Goal: Check status: Check status

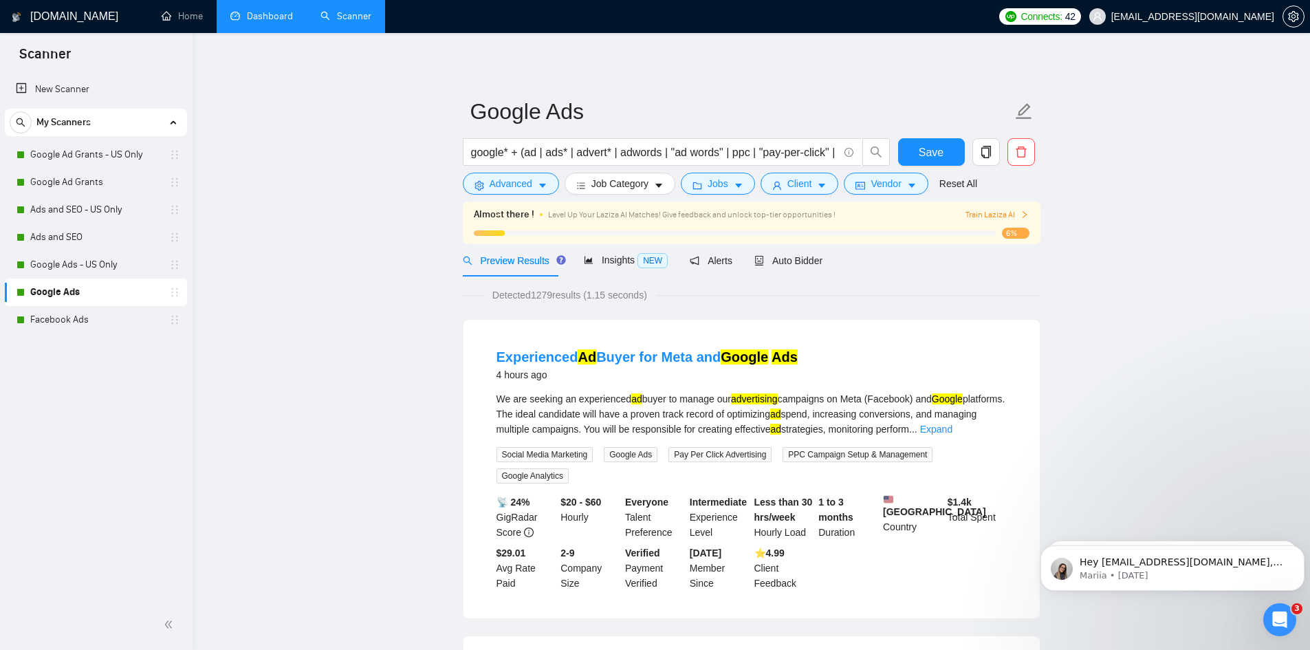
click at [248, 22] on link "Dashboard" at bounding box center [261, 16] width 63 height 12
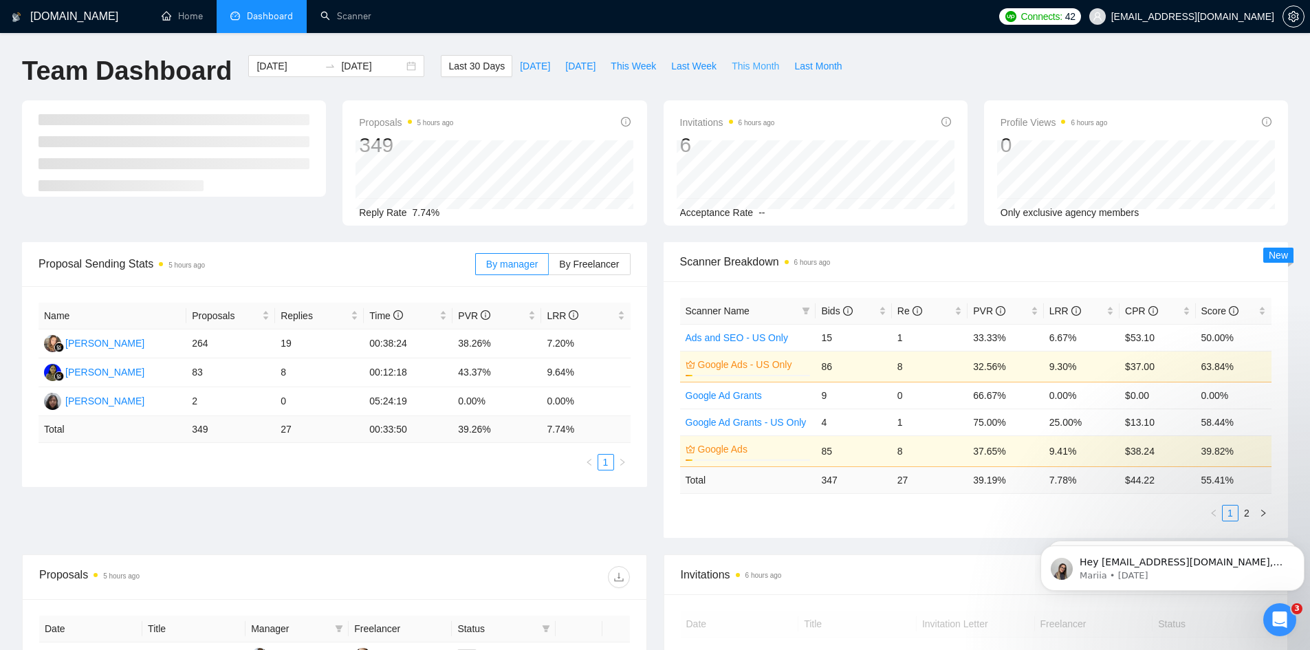
click at [734, 68] on span "This Month" at bounding box center [755, 65] width 47 height 15
type input "[DATE]"
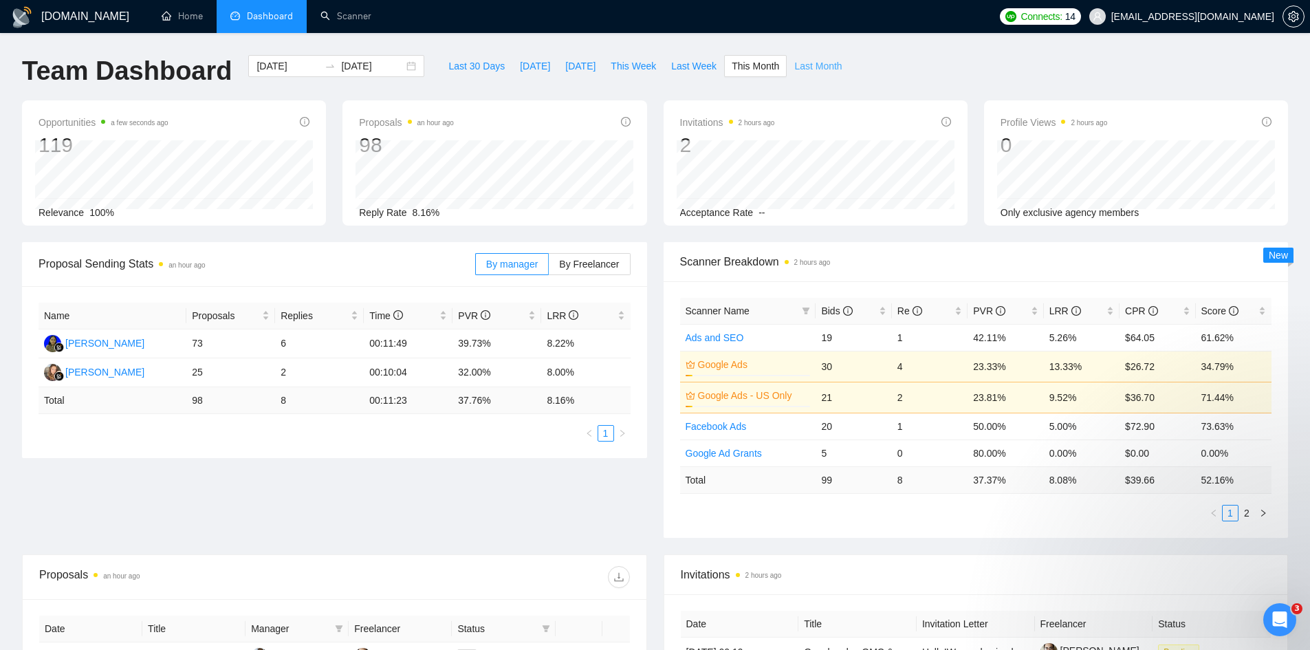
click at [817, 65] on span "Last Month" at bounding box center [817, 65] width 47 height 15
type input "[DATE]"
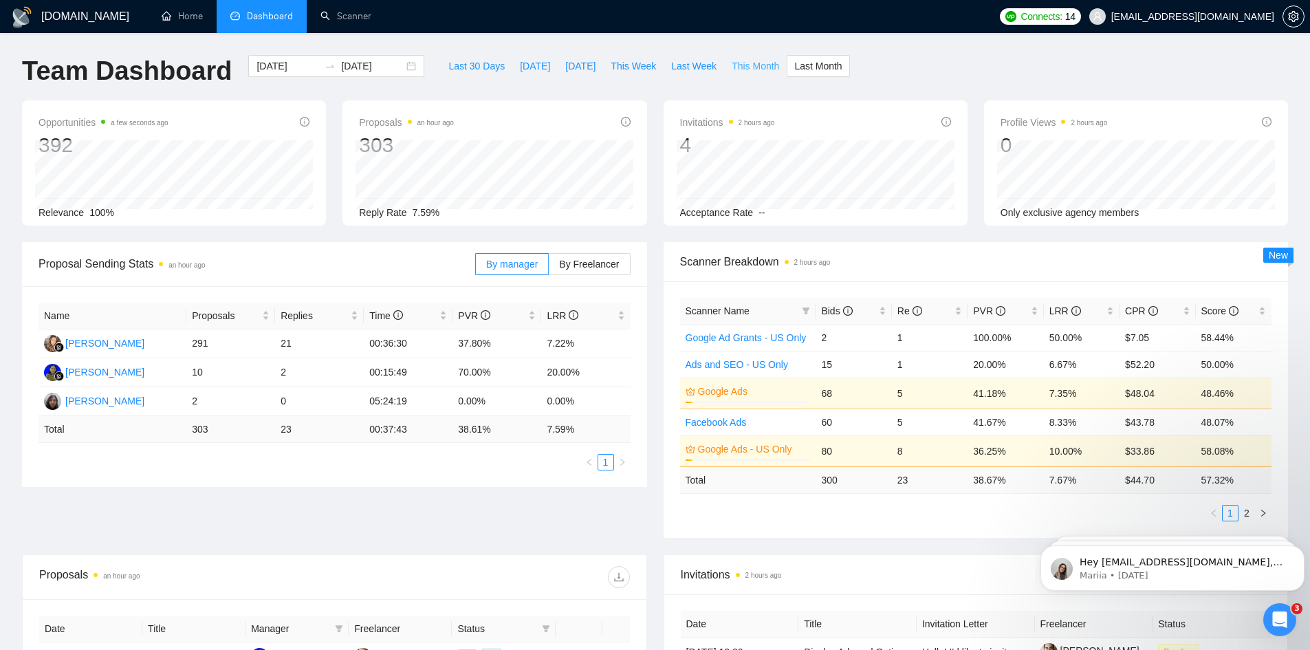
click at [752, 69] on span "This Month" at bounding box center [755, 65] width 47 height 15
type input "[DATE]"
